Goal: Navigation & Orientation: Find specific page/section

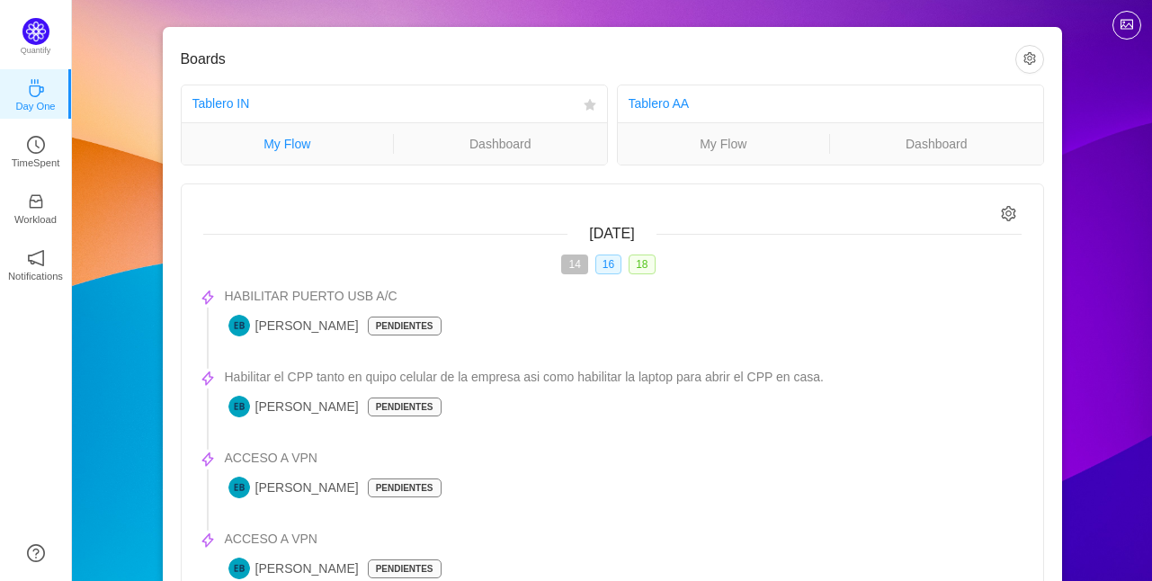
click at [337, 144] on link "My Flow" at bounding box center [288, 144] width 212 height 20
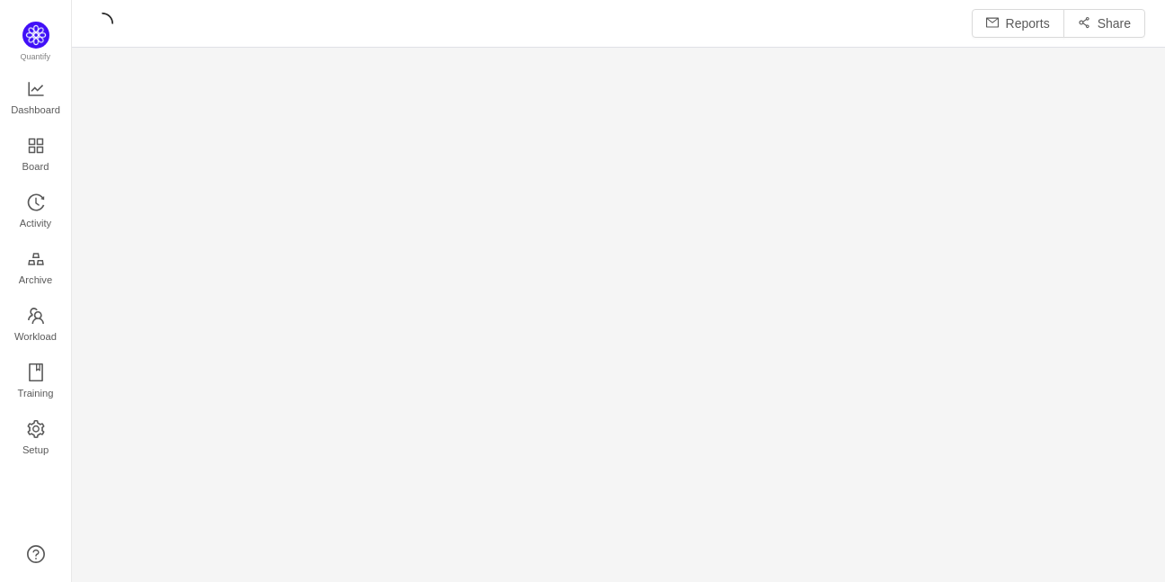
scroll to position [554, 1052]
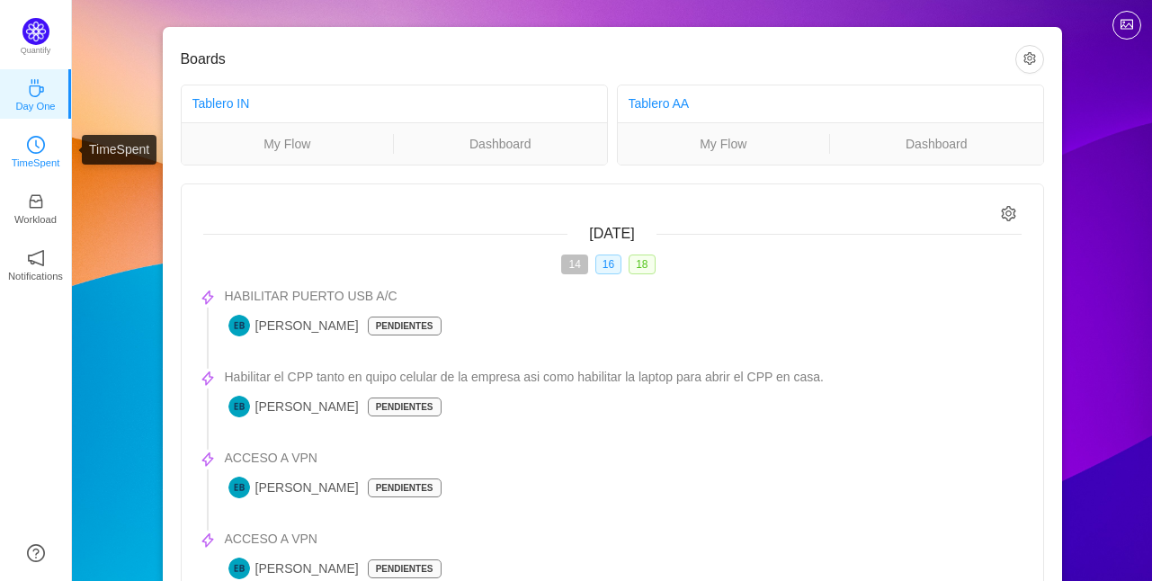
click at [31, 164] on p "TimeSpent" at bounding box center [36, 163] width 49 height 16
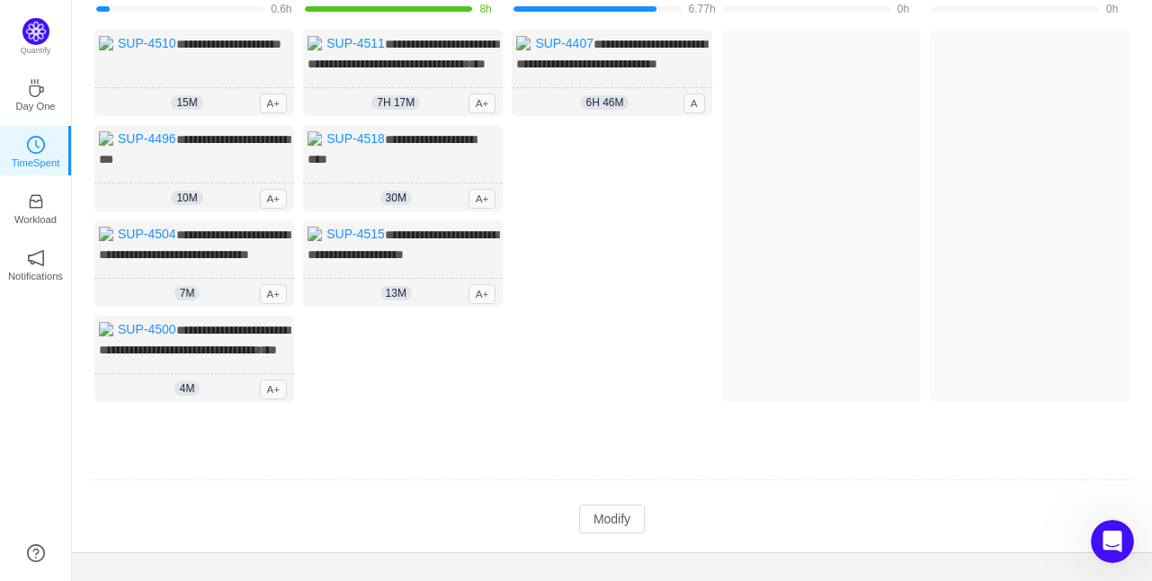
scroll to position [73, 0]
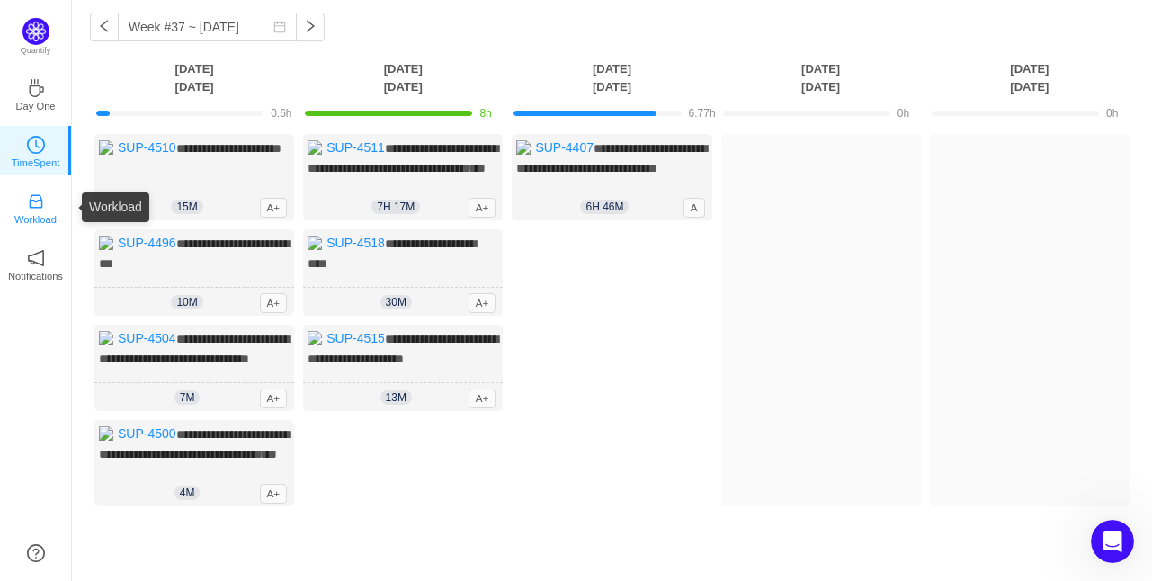
click at [27, 205] on icon "icon: inbox" at bounding box center [36, 201] width 18 height 18
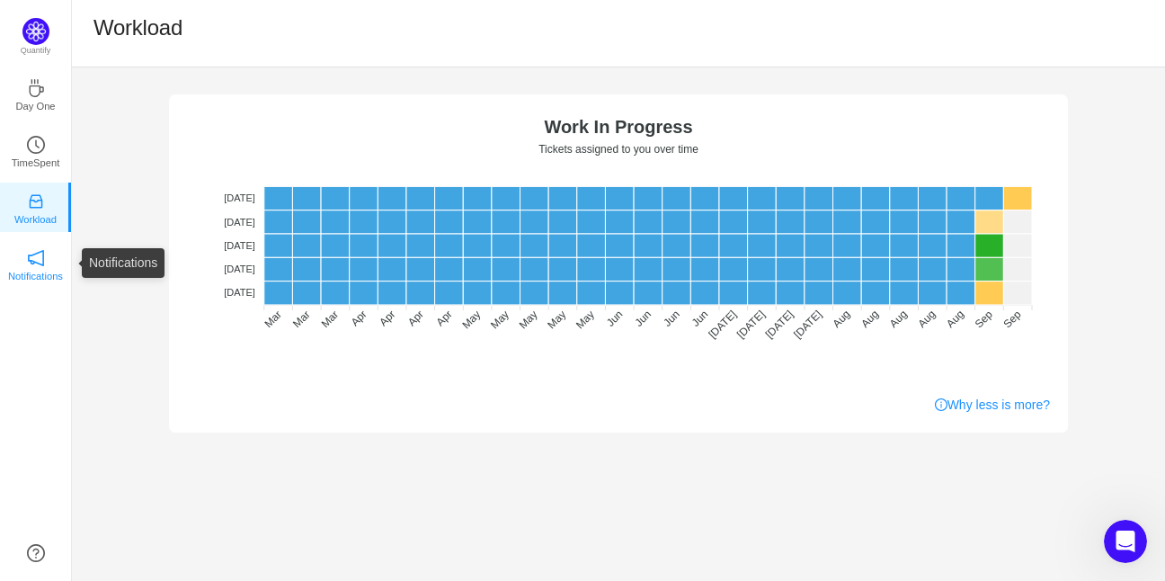
click at [49, 268] on p "Notifications" at bounding box center [35, 276] width 55 height 16
